Goal: Task Accomplishment & Management: Use online tool/utility

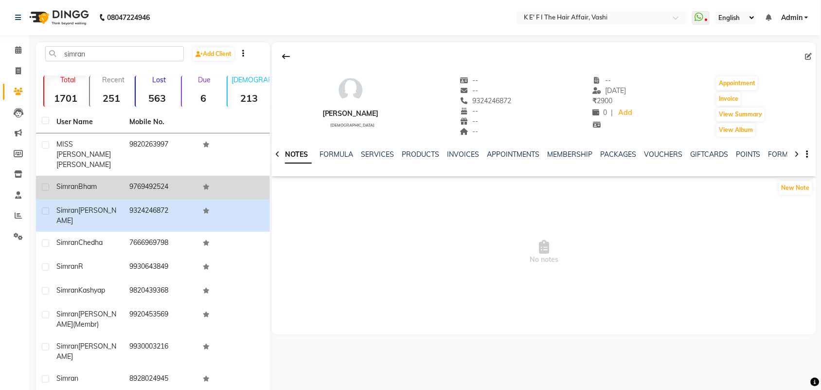
click at [157, 176] on td "9769492524" at bounding box center [160, 188] width 73 height 24
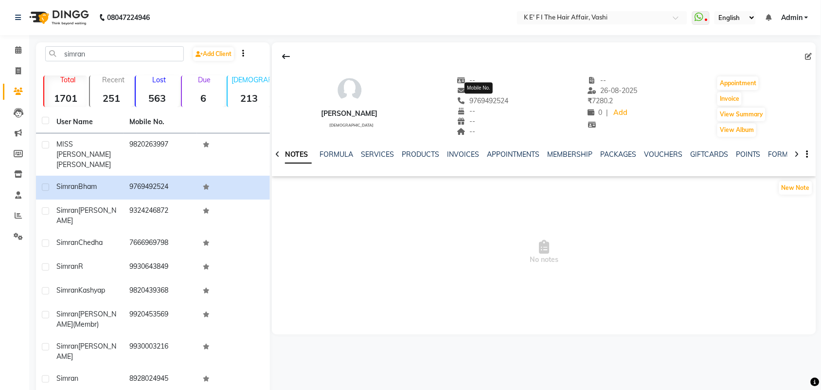
click at [490, 104] on span "9769492524" at bounding box center [483, 100] width 52 height 9
copy span "9769492524"
click at [16, 72] on icon at bounding box center [18, 70] width 5 height 7
select select "6025"
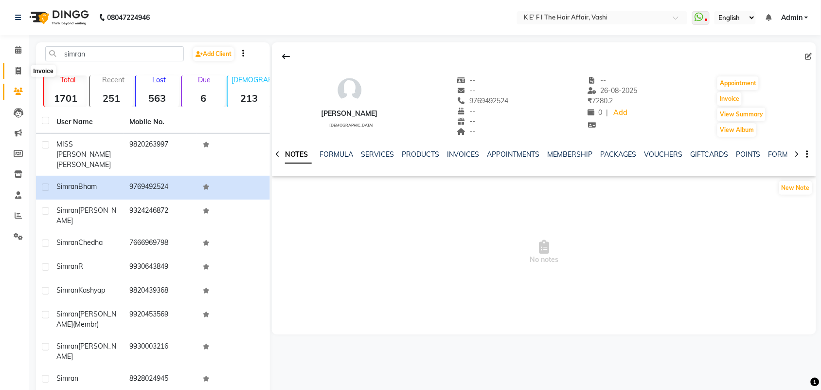
select select "service"
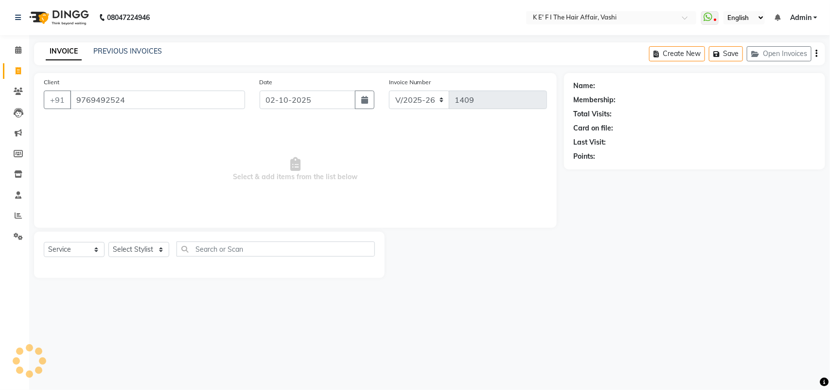
type input "9769492524"
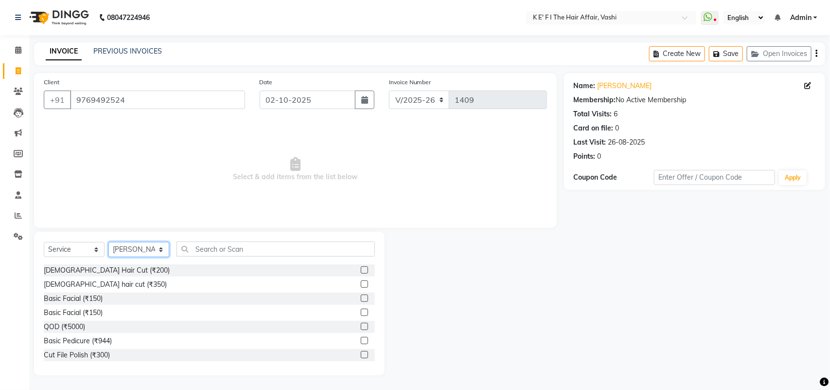
click at [154, 252] on select "Select Stylist aayaz [PERSON_NAME] [PERSON_NAME] Athem [PERSON_NAME] [PERSON_NA…" at bounding box center [138, 249] width 61 height 15
select select "43118"
click at [108, 242] on select "Select Stylist aayaz [PERSON_NAME] [PERSON_NAME] Athem [PERSON_NAME] [PERSON_NA…" at bounding box center [138, 249] width 61 height 15
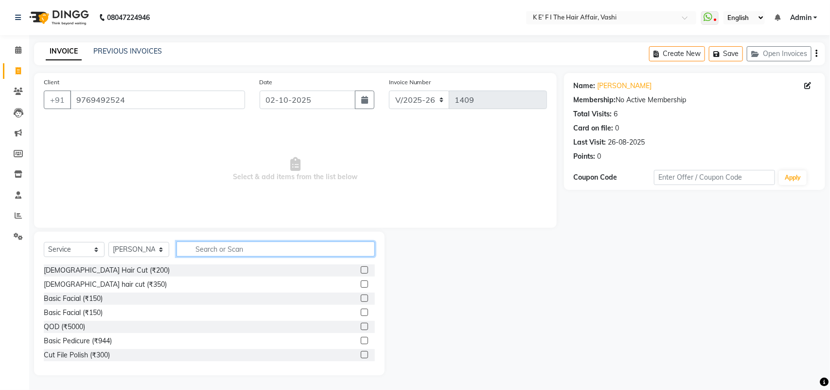
click at [212, 251] on input "text" at bounding box center [276, 248] width 198 height 15
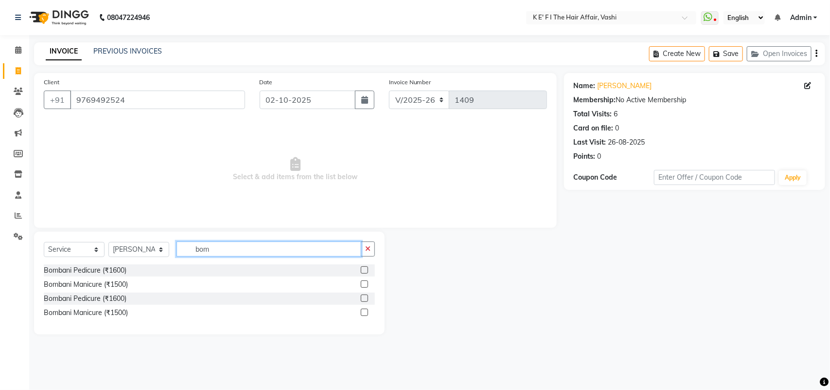
type input "bom"
click at [363, 268] on label at bounding box center [364, 269] width 7 height 7
click at [363, 268] on input "checkbox" at bounding box center [364, 270] width 6 height 6
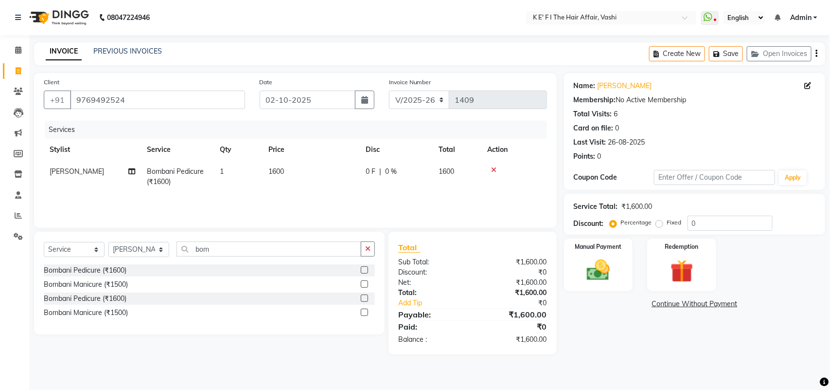
checkbox input "false"
click at [300, 188] on td "1600" at bounding box center [311, 177] width 97 height 32
select select "43118"
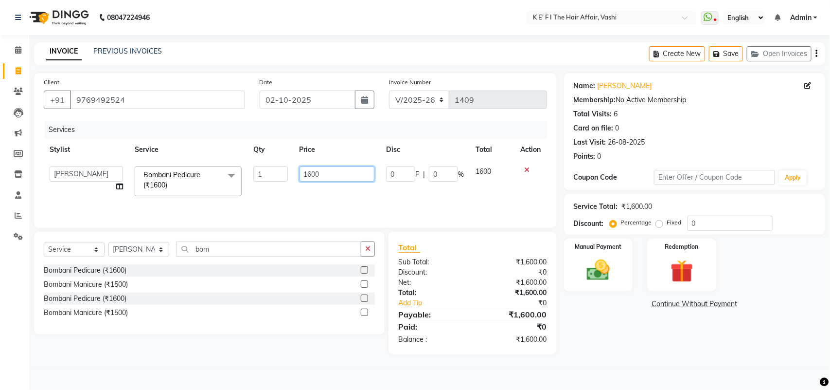
click at [310, 170] on input "1600" at bounding box center [337, 173] width 75 height 15
type input "2000"
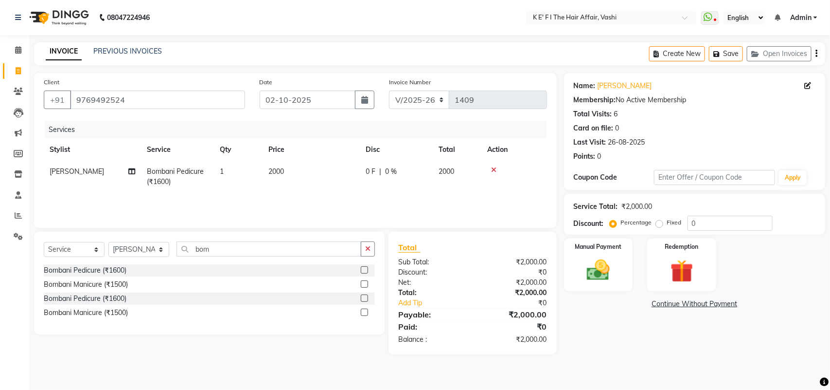
click at [397, 180] on td "0 F | 0 %" at bounding box center [396, 177] width 73 height 32
select select "43118"
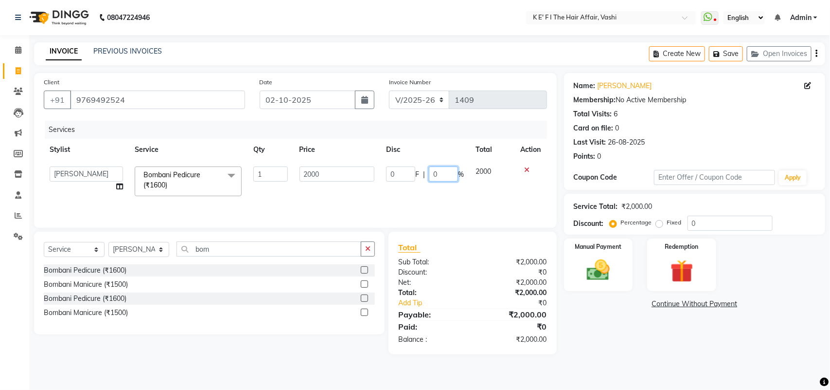
click at [439, 177] on input "0" at bounding box center [443, 173] width 29 height 15
type input "20"
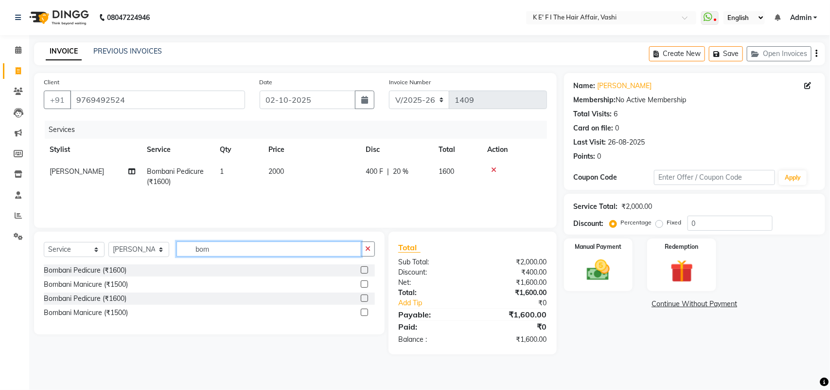
click at [194, 246] on input "bom" at bounding box center [269, 248] width 185 height 15
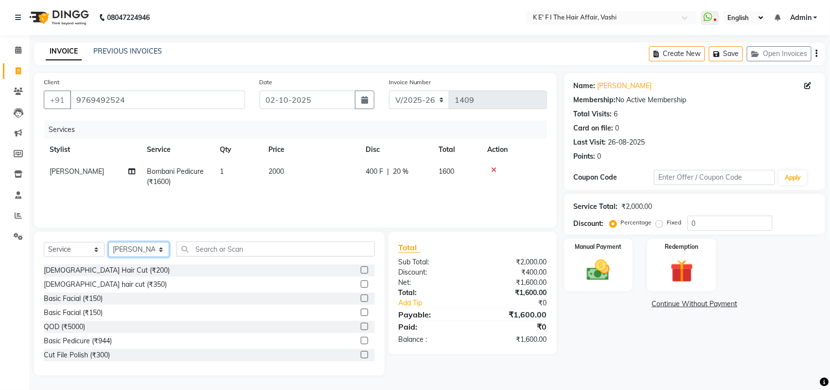
click at [130, 242] on select "Select Stylist aayaz [PERSON_NAME] [PERSON_NAME] Athem [PERSON_NAME] [PERSON_NA…" at bounding box center [138, 249] width 61 height 15
select select "47530"
click at [108, 242] on select "Select Stylist aayaz [PERSON_NAME] [PERSON_NAME] Athem [PERSON_NAME] [PERSON_NA…" at bounding box center [138, 249] width 61 height 15
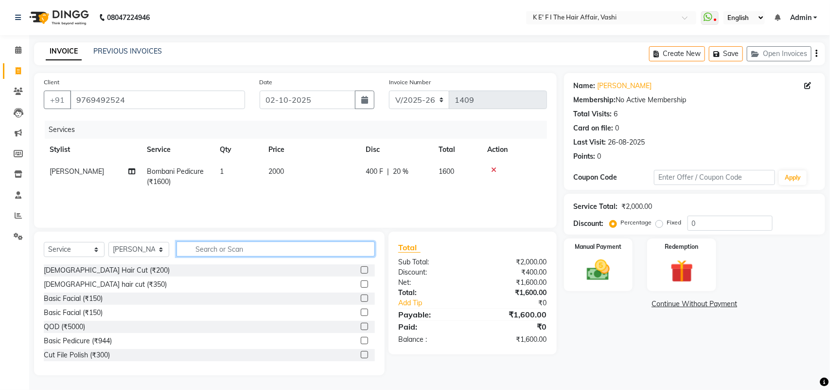
click at [269, 246] on input "text" at bounding box center [276, 248] width 198 height 15
type input "basic"
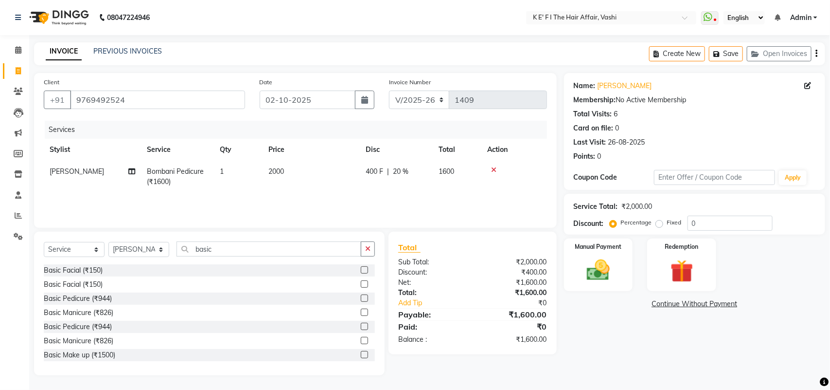
click at [361, 309] on label at bounding box center [364, 311] width 7 height 7
click at [361, 309] on input "checkbox" at bounding box center [364, 312] width 6 height 6
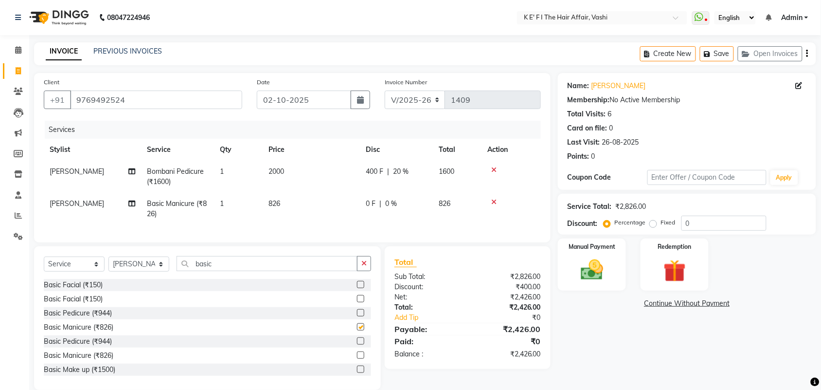
click at [300, 225] on div "Services Stylist Service Qty Price Disc Total Action [PERSON_NAME] Bombani Pedi…" at bounding box center [292, 177] width 497 height 112
checkbox input "false"
click at [300, 202] on td "826" at bounding box center [311, 209] width 97 height 32
select select "47530"
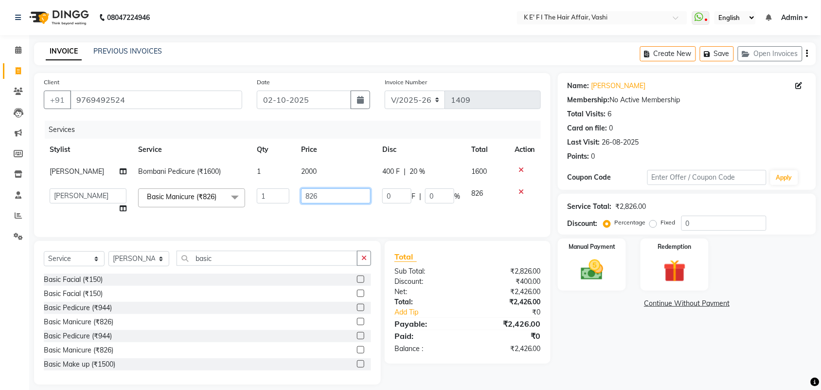
click at [309, 196] on input "826" at bounding box center [336, 195] width 70 height 15
type input "800"
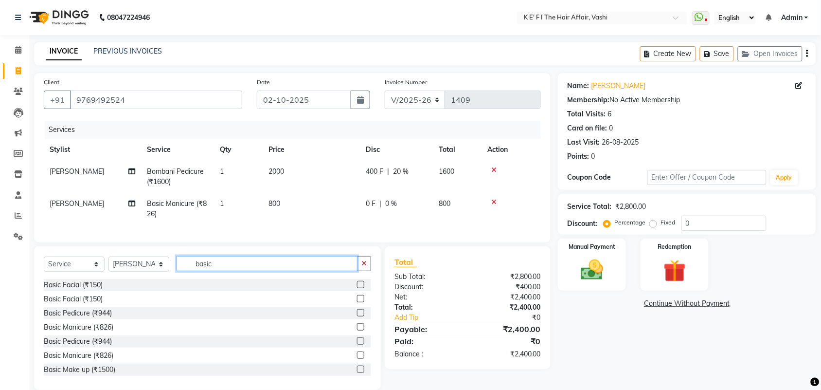
click at [205, 270] on input "basic" at bounding box center [267, 263] width 181 height 15
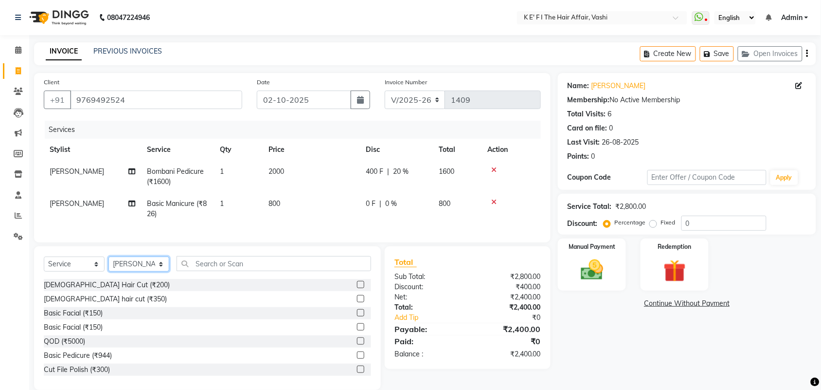
click at [151, 271] on select "Select Stylist aayaz [PERSON_NAME] [PERSON_NAME] Athem [PERSON_NAME] [PERSON_NA…" at bounding box center [138, 263] width 61 height 15
select select "44727"
click at [108, 265] on select "Select Stylist aayaz [PERSON_NAME] [PERSON_NAME] Athem [PERSON_NAME] [PERSON_NA…" at bounding box center [138, 263] width 61 height 15
click at [202, 271] on input "text" at bounding box center [274, 263] width 195 height 15
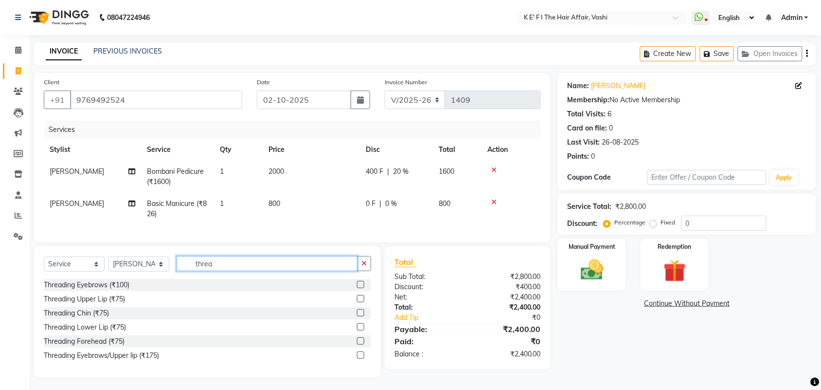
type input "threa"
click at [360, 302] on label at bounding box center [360, 298] width 7 height 7
click at [360, 302] on input "checkbox" at bounding box center [360, 299] width 6 height 6
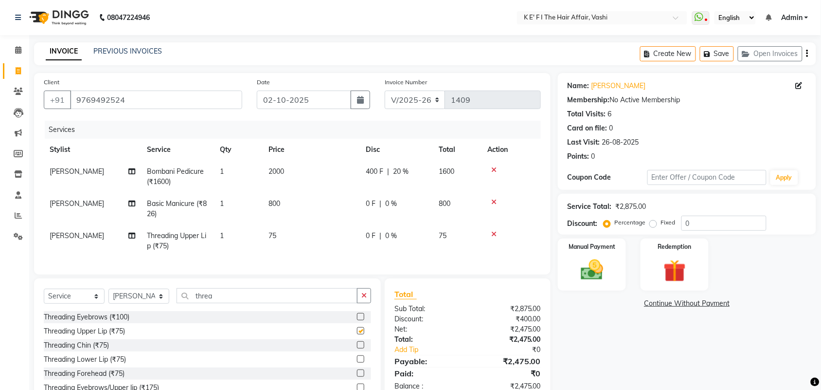
checkbox input "false"
click at [359, 348] on label at bounding box center [360, 344] width 7 height 7
click at [359, 348] on input "checkbox" at bounding box center [360, 345] width 6 height 6
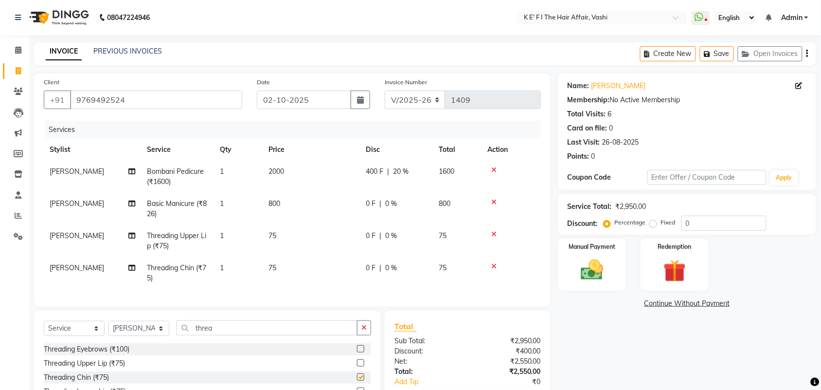
checkbox input "false"
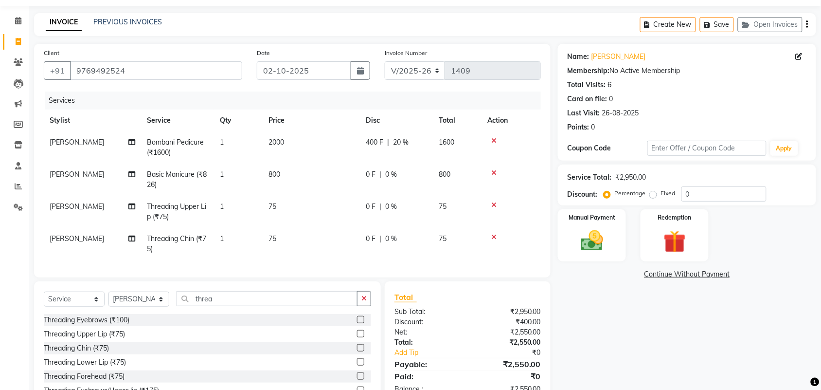
scroll to position [74, 0]
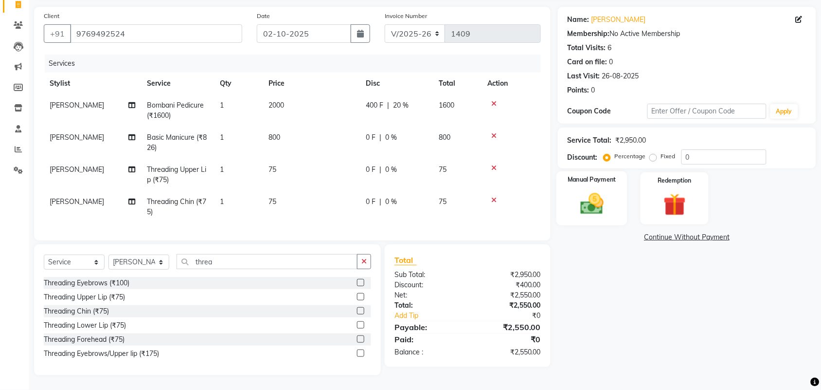
click at [590, 193] on img at bounding box center [592, 203] width 38 height 27
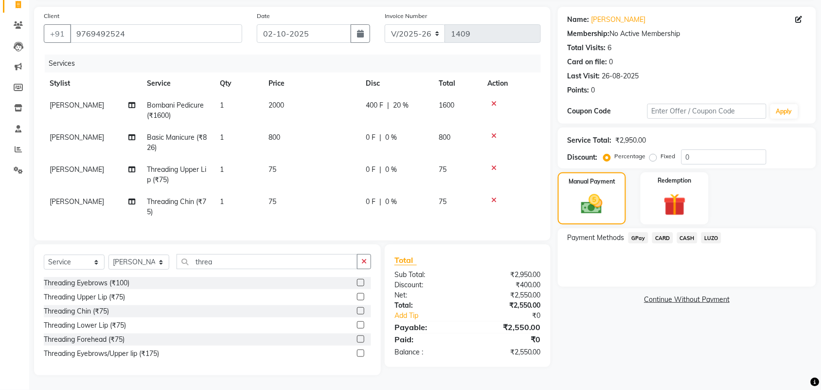
click at [664, 233] on span "CARD" at bounding box center [662, 237] width 21 height 11
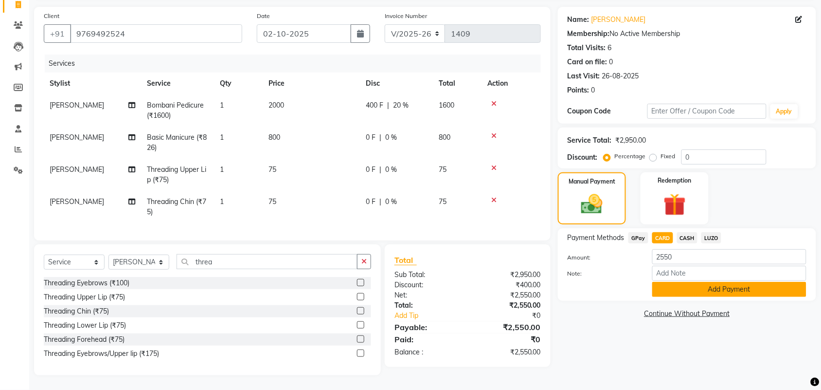
click at [683, 282] on button "Add Payment" at bounding box center [729, 289] width 154 height 15
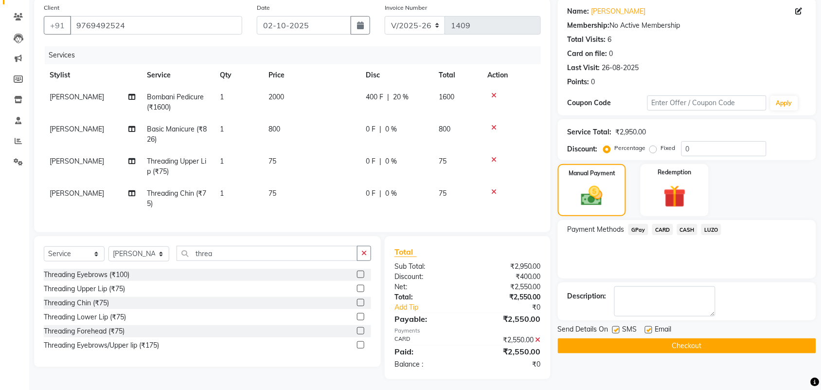
scroll to position [87, 0]
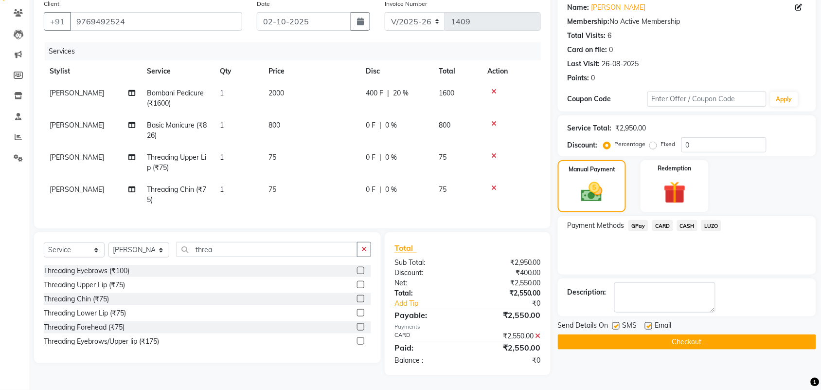
click at [615, 322] on label at bounding box center [615, 325] width 7 height 7
click at [615, 323] on input "checkbox" at bounding box center [615, 326] width 6 height 6
checkbox input "false"
click at [650, 322] on label at bounding box center [648, 325] width 7 height 7
click at [650, 323] on input "checkbox" at bounding box center [648, 326] width 6 height 6
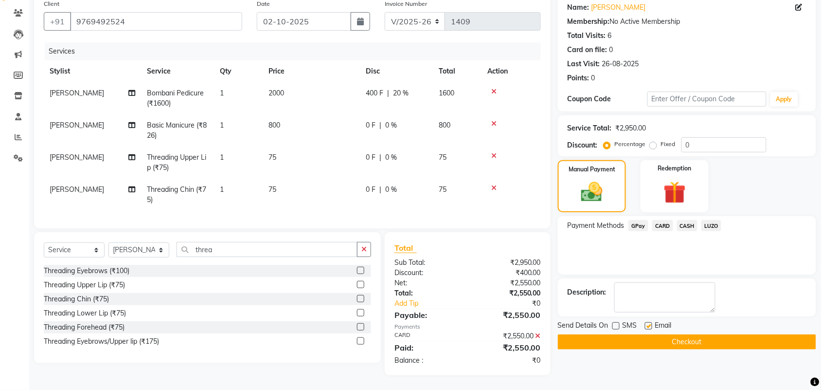
checkbox input "false"
click at [625, 334] on button "Checkout" at bounding box center [687, 341] width 258 height 15
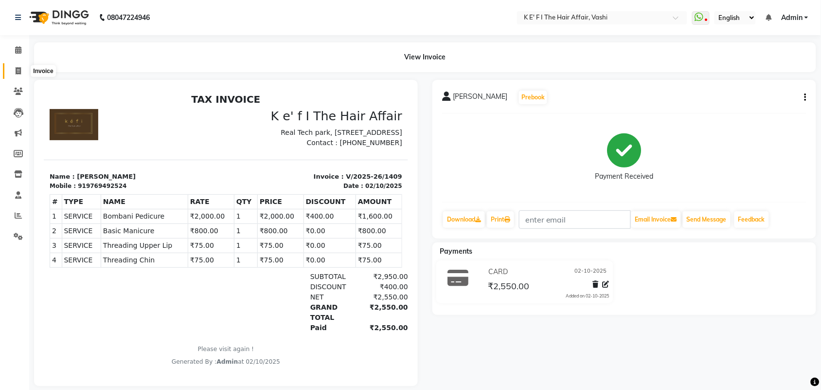
click at [18, 73] on icon at bounding box center [18, 70] width 5 height 7
select select "service"
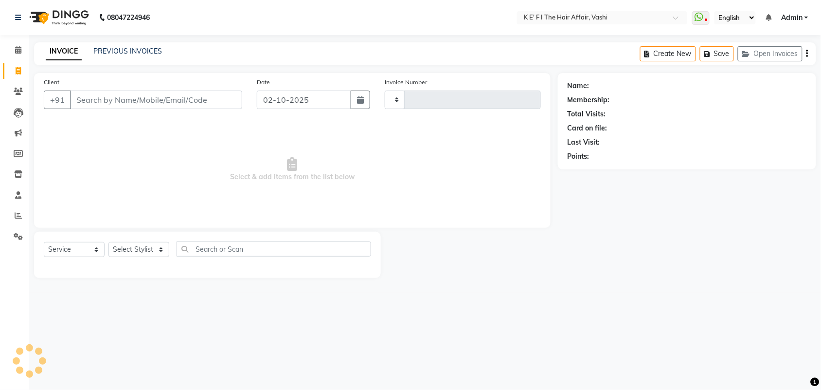
type input "1410"
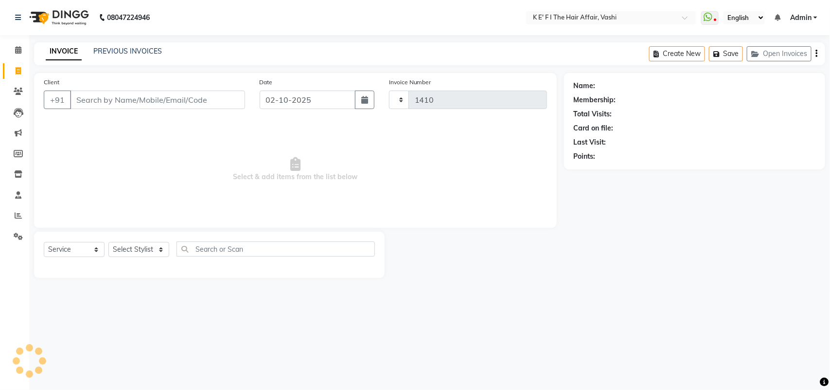
select select "6025"
select select "43807"
